Goal: Transaction & Acquisition: Purchase product/service

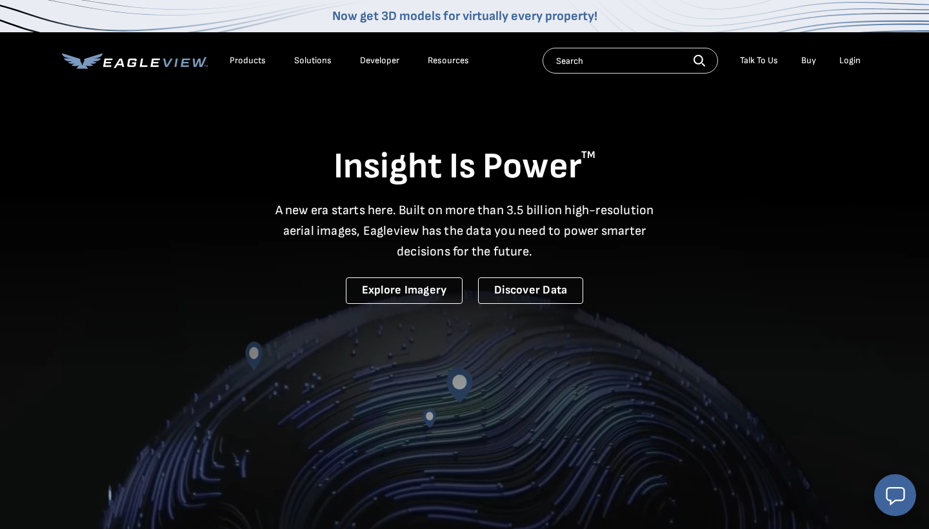
click at [461, 64] on div "Login" at bounding box center [850, 61] width 21 height 12
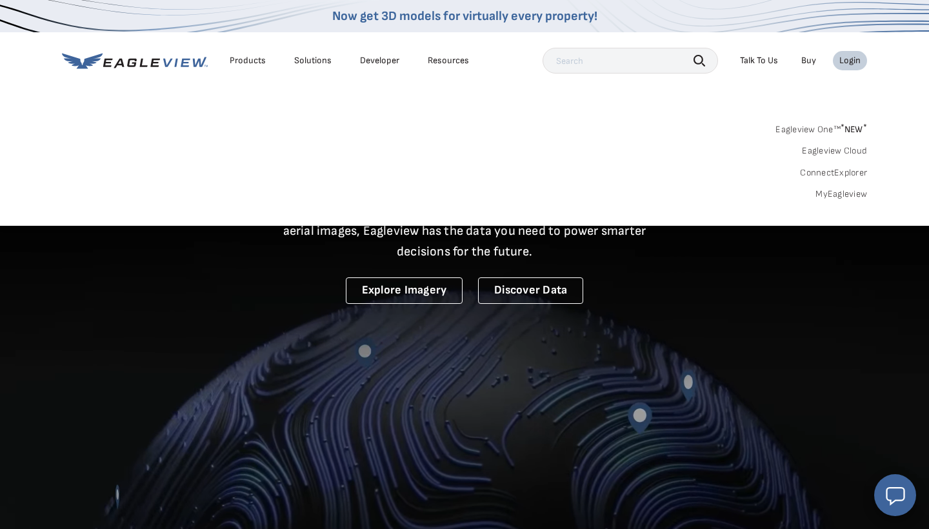
click at [461, 60] on div "Login" at bounding box center [850, 61] width 21 height 12
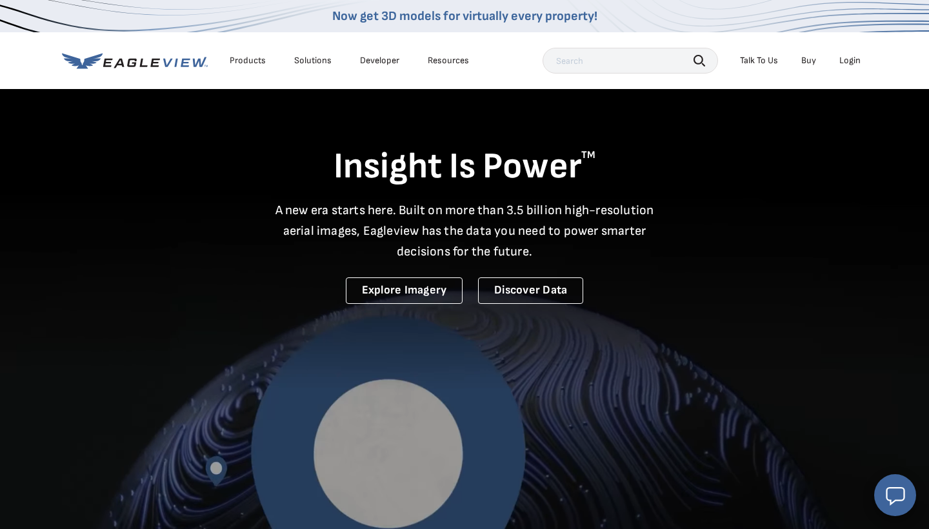
click at [461, 60] on div "Login" at bounding box center [850, 61] width 21 height 12
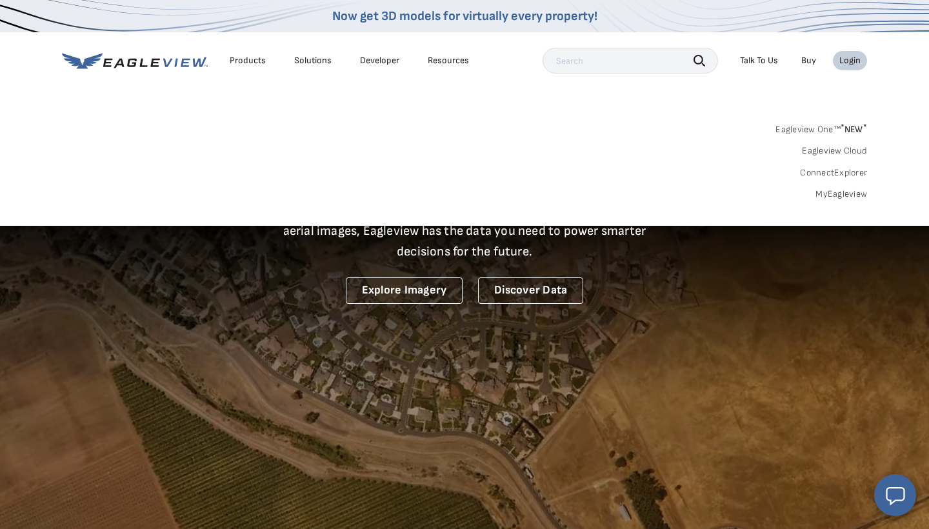
click at [461, 192] on link "MyEagleview" at bounding box center [842, 194] width 52 height 12
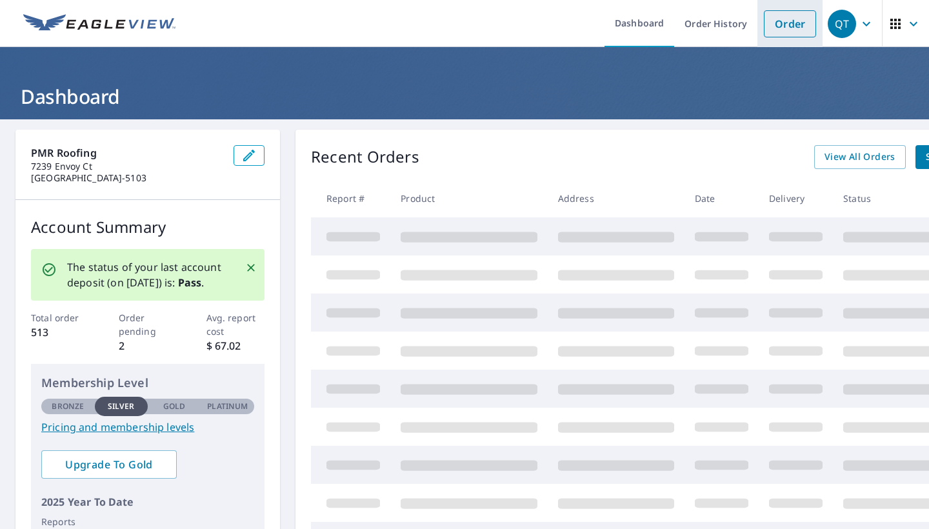
click at [785, 22] on link "Order" at bounding box center [790, 23] width 52 height 27
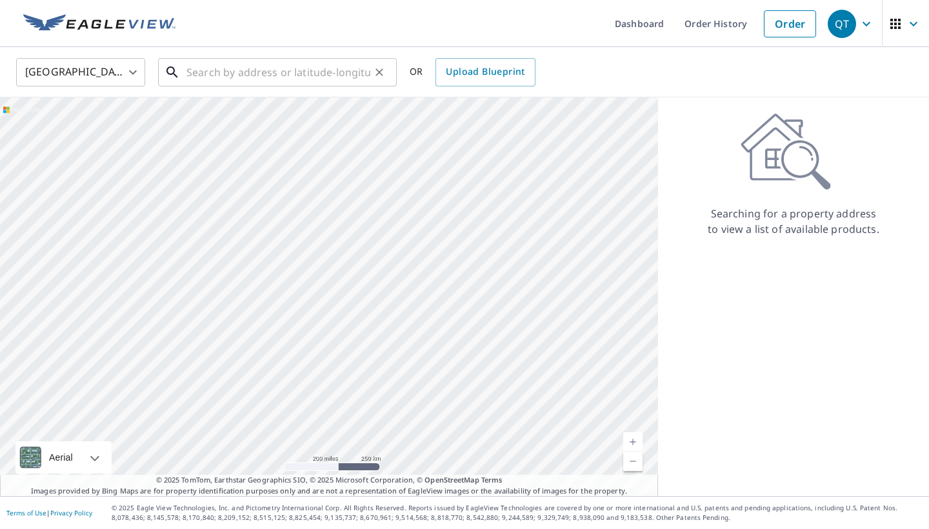
click at [198, 77] on input "text" at bounding box center [279, 72] width 184 height 36
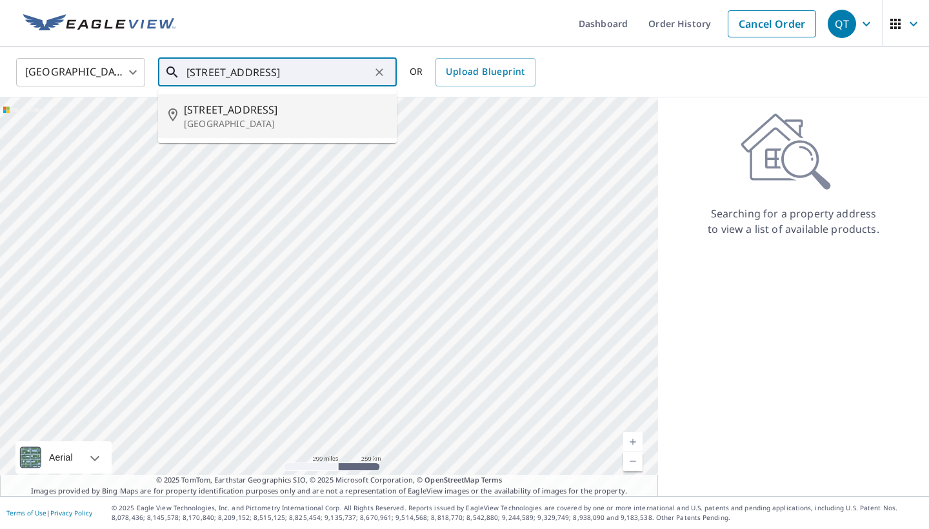
click at [221, 116] on span "[STREET_ADDRESS]" at bounding box center [285, 109] width 203 height 15
type input "[STREET_ADDRESS]"
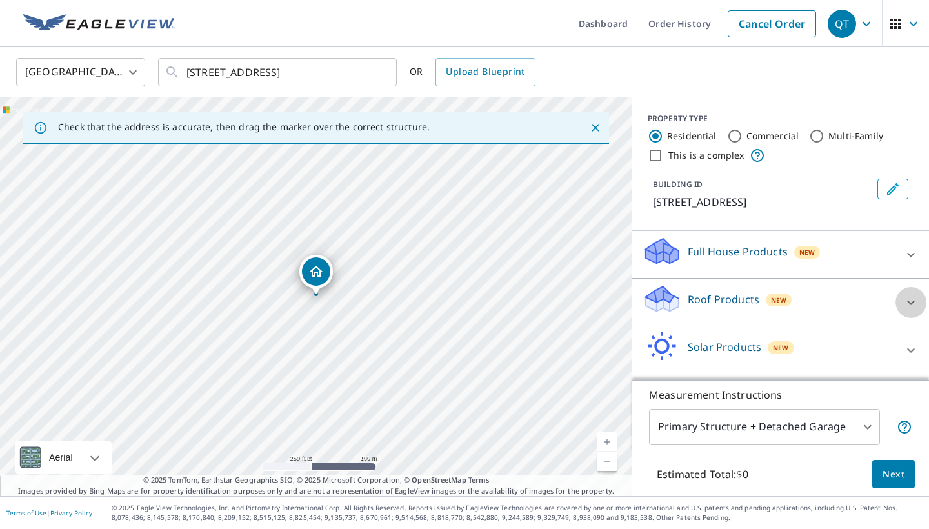
click at [904, 299] on icon at bounding box center [911, 302] width 15 height 15
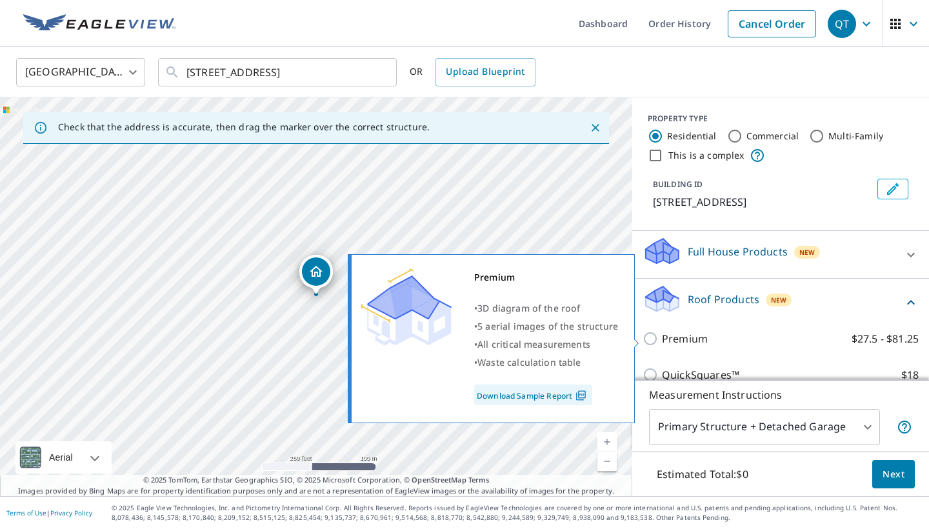
click at [660, 337] on input "Premium $27.5 - $81.25" at bounding box center [652, 338] width 19 height 15
checkbox input "true"
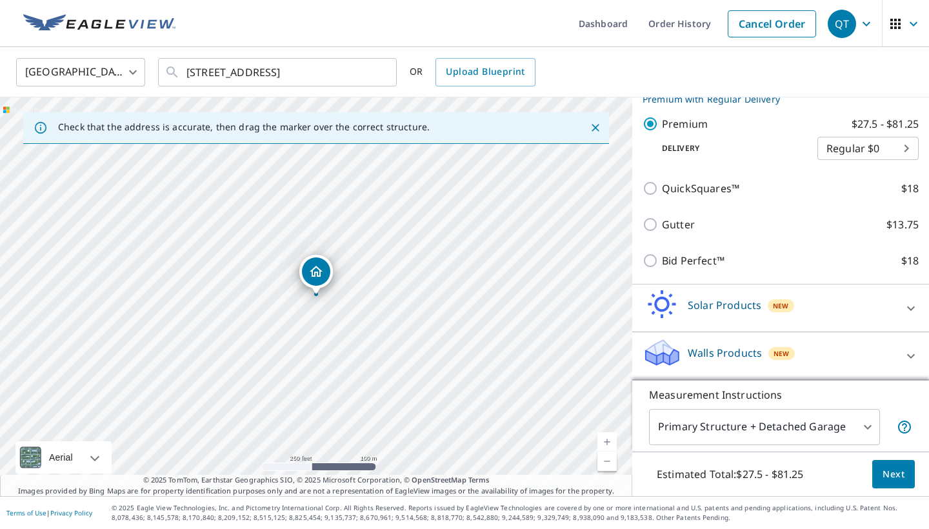
scroll to position [228, 0]
click at [901, 476] on span "Next" at bounding box center [894, 475] width 22 height 16
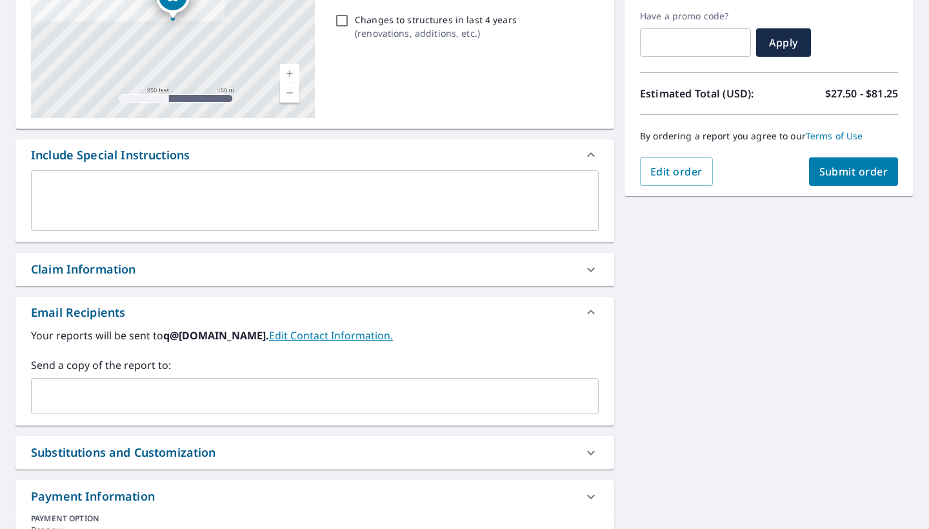
scroll to position [219, 0]
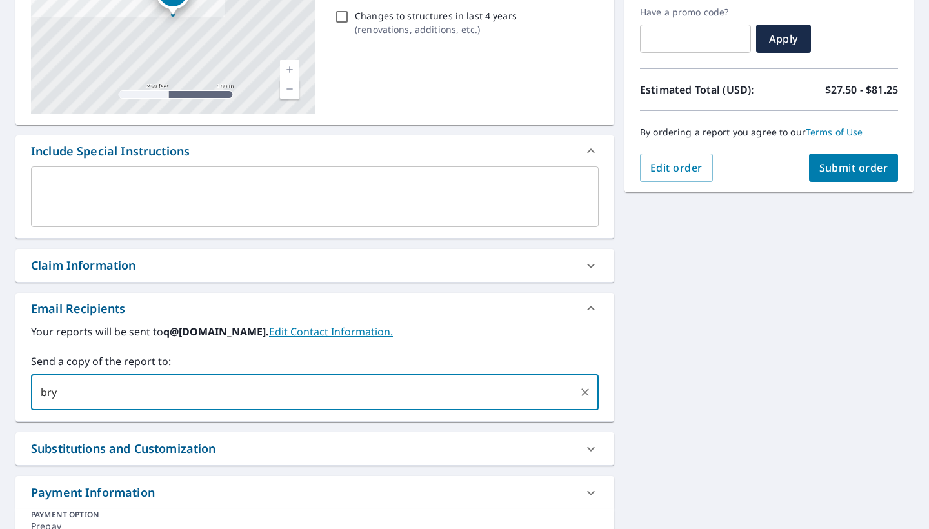
type input "[PERSON_NAME][EMAIL_ADDRESS][DOMAIN_NAME]"
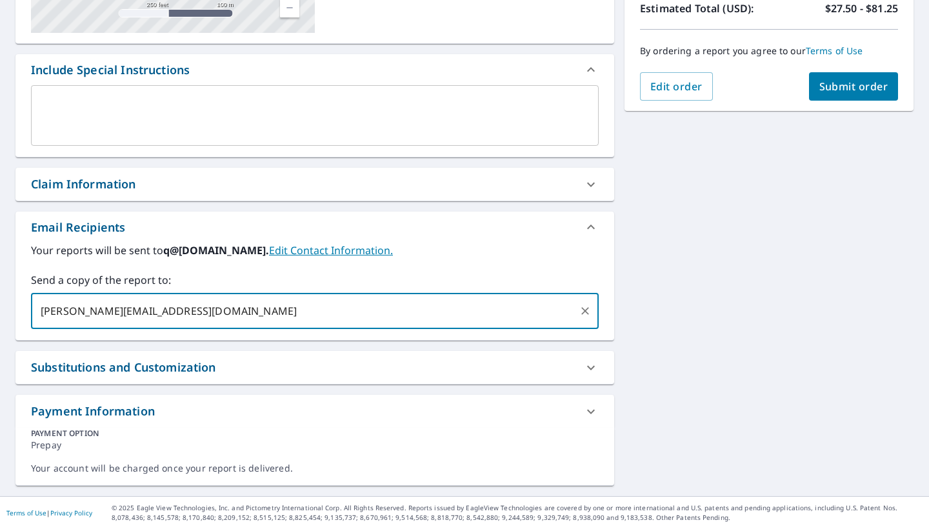
scroll to position [301, 0]
click at [840, 90] on span "Submit order" at bounding box center [854, 86] width 69 height 14
checkbox input "true"
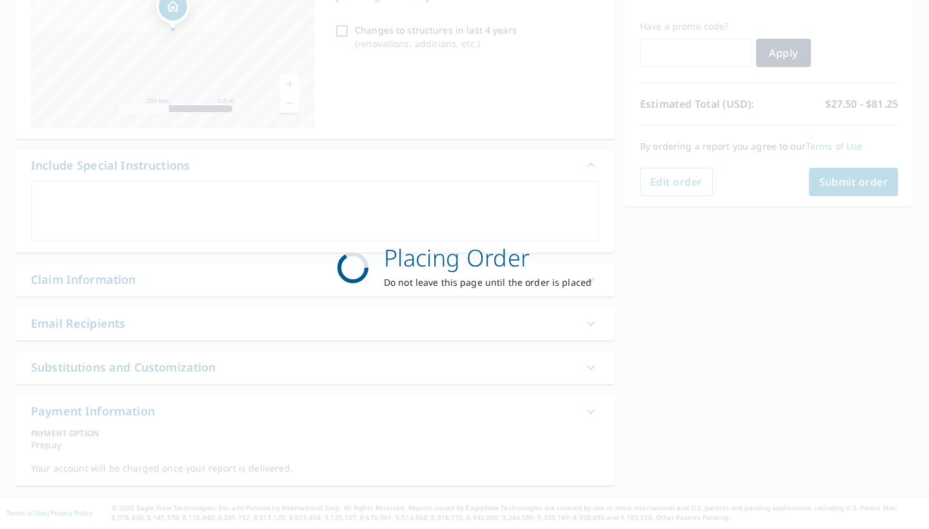
scroll to position [205, 0]
